Goal: Navigation & Orientation: Find specific page/section

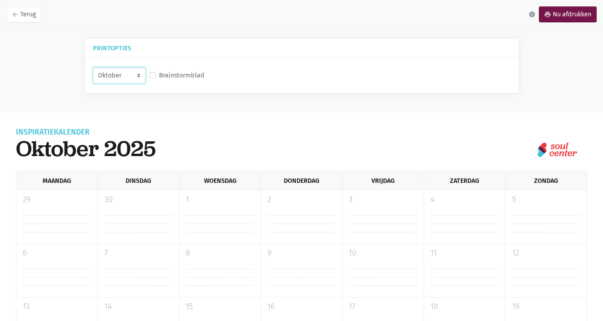
click at [131, 75] on select "Oktober November December Januari 2026" at bounding box center [119, 75] width 53 height 16
click at [93, 67] on select "Oktober November December Januari 2026" at bounding box center [119, 75] width 53 height 16
click at [142, 77] on select "Oktober November December Januari 2026" at bounding box center [119, 75] width 53 height 16
click at [93, 67] on select "Oktober November December Januari 2026" at bounding box center [119, 75] width 53 height 16
click at [139, 81] on select "Oktober November December Januari 2026" at bounding box center [119, 75] width 53 height 16
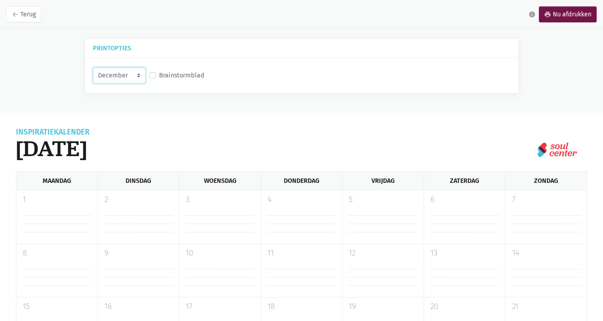
select select "1-2026"
click at [93, 67] on select "Oktober November December Januari 2026" at bounding box center [119, 75] width 53 height 16
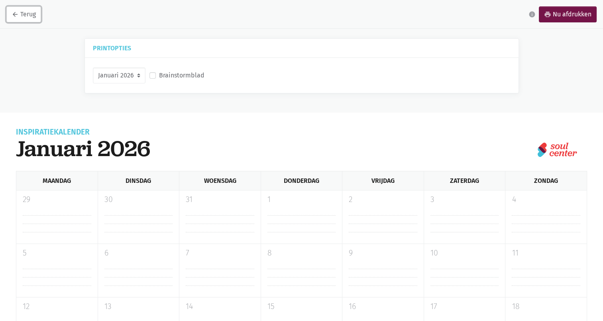
click at [30, 16] on link "arrow_back Terug" at bounding box center [23, 14] width 35 height 16
